Goal: Check status: Check status

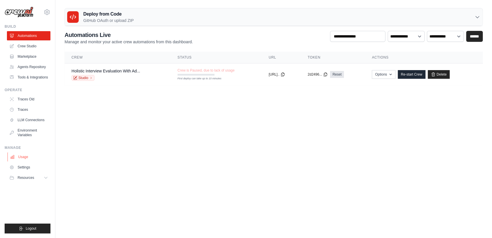
click at [27, 153] on link "Usage" at bounding box center [29, 156] width 44 height 9
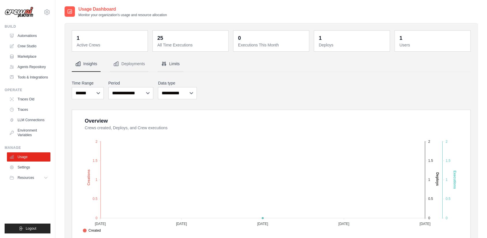
click at [161, 64] on icon "Tabs" at bounding box center [164, 64] width 6 height 6
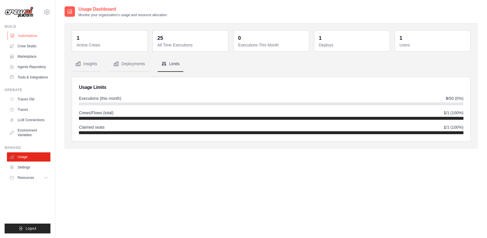
click at [19, 36] on link "Automations" at bounding box center [29, 35] width 44 height 9
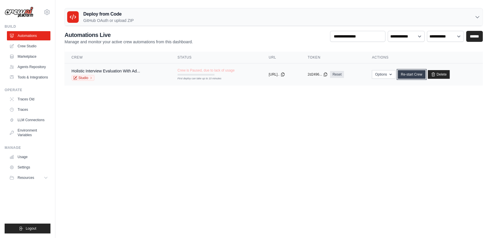
click at [412, 76] on link "Re-start Crew" at bounding box center [412, 74] width 28 height 9
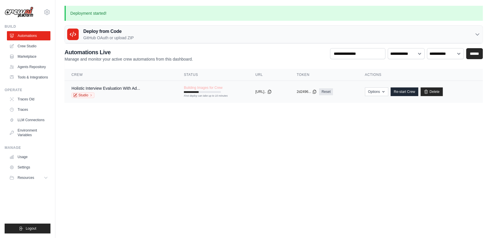
click at [184, 94] on div "First deploy can take up to 10 minutes" at bounding box center [202, 96] width 37 height 4
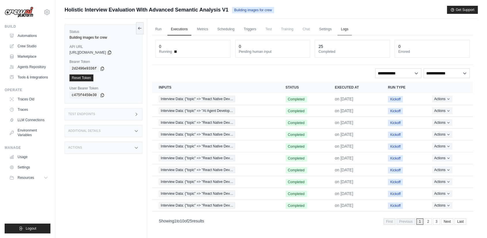
click at [344, 28] on link "Logs" at bounding box center [345, 29] width 14 height 12
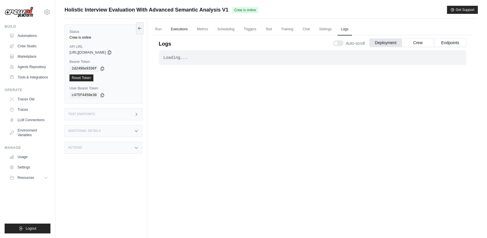
click at [175, 28] on link "Executions" at bounding box center [179, 29] width 24 height 12
